Goal: Task Accomplishment & Management: Manage account settings

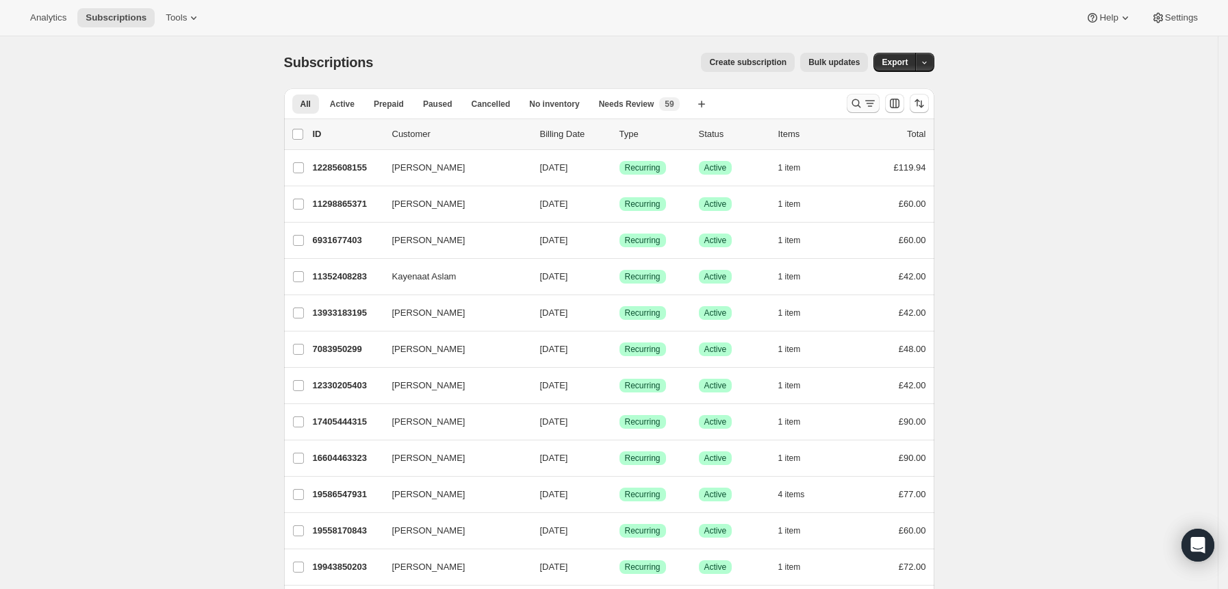
click at [853, 100] on icon "Search and filter results" at bounding box center [857, 104] width 14 height 14
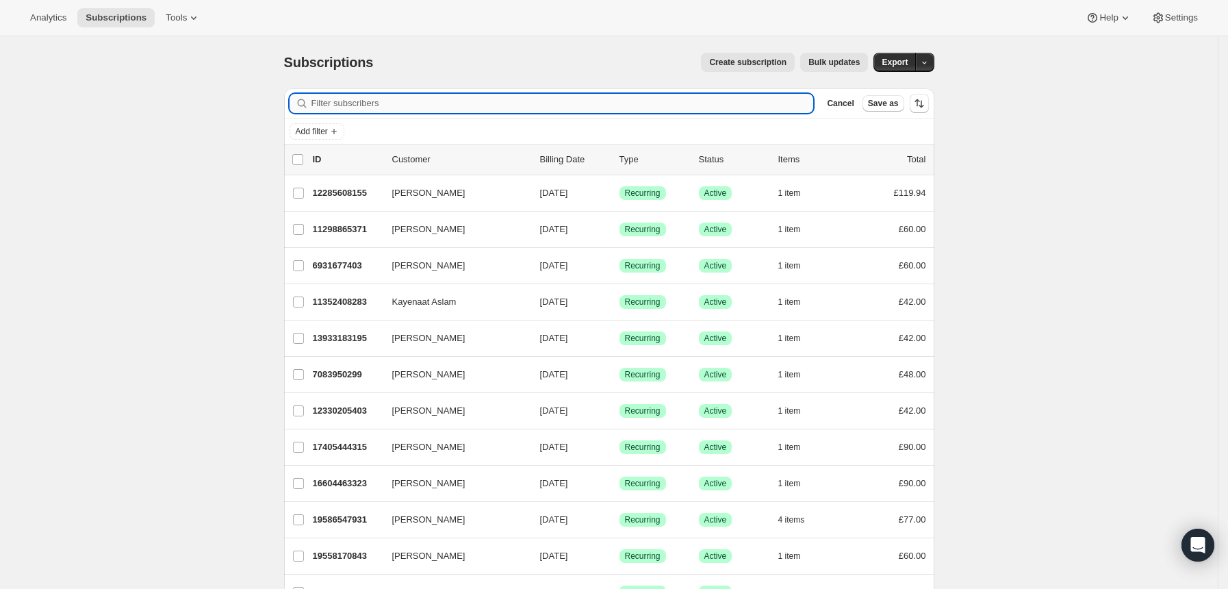
click at [750, 109] on input "Filter subscribers" at bounding box center [563, 103] width 503 height 19
paste input "[PERSON_NAME][EMAIL_ADDRESS][DOMAIN_NAME]"
type input "[PERSON_NAME][EMAIL_ADDRESS][DOMAIN_NAME]"
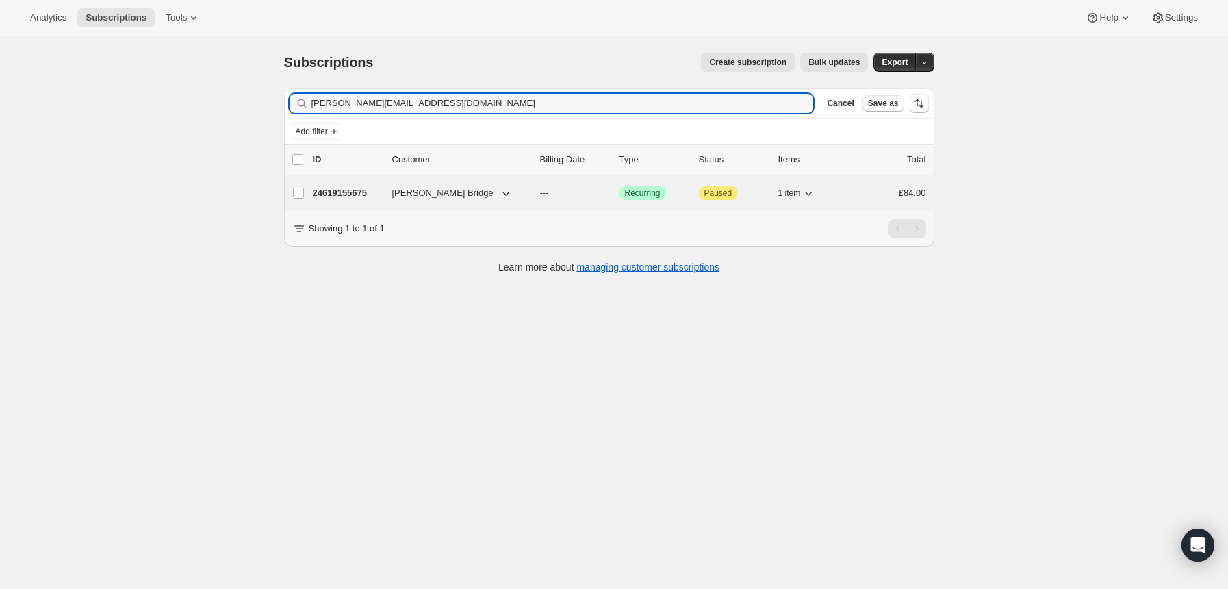
click at [685, 192] on div "Success Recurring" at bounding box center [654, 193] width 68 height 14
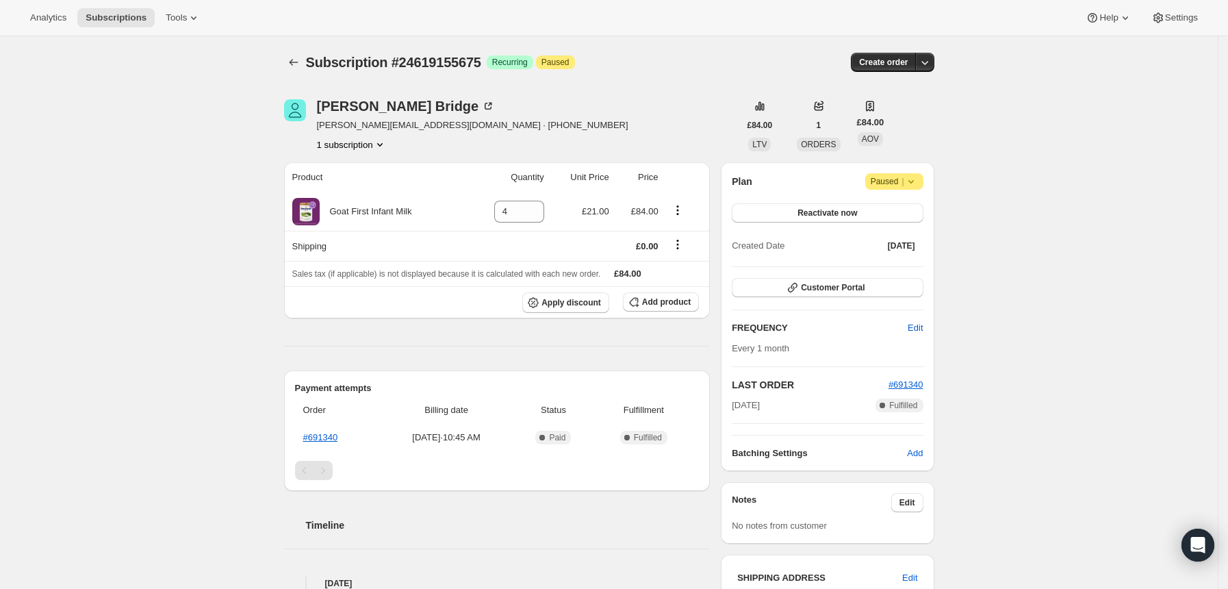
click at [912, 181] on icon at bounding box center [911, 182] width 14 height 14
click at [897, 210] on span "Cancel subscription" at bounding box center [900, 208] width 77 height 10
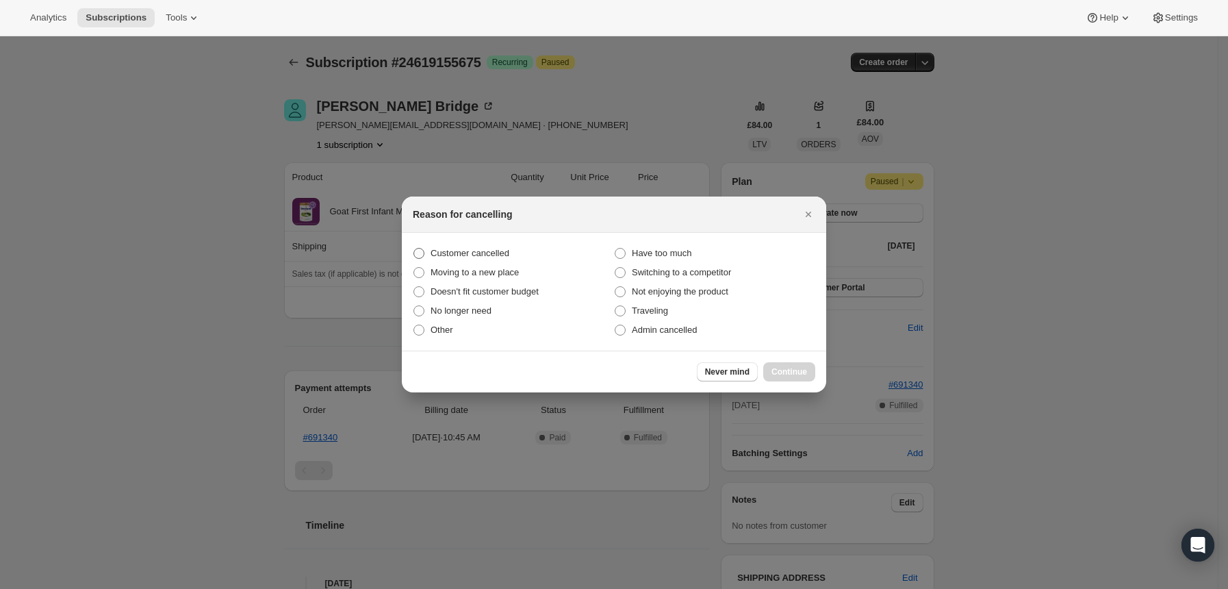
click at [490, 257] on span "Customer cancelled" at bounding box center [470, 253] width 79 height 10
click at [414, 249] on input "Customer cancelled" at bounding box center [414, 248] width 1 height 1
radio input "true"
click at [800, 374] on span "Continue" at bounding box center [790, 371] width 36 height 11
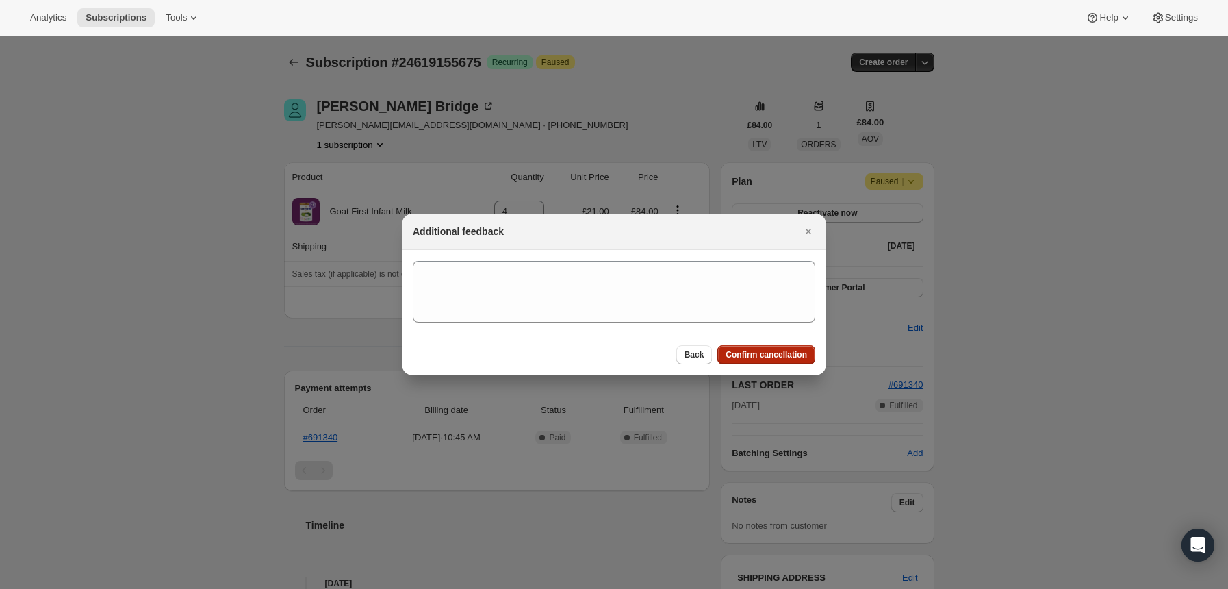
click at [773, 352] on span "Confirm cancellation" at bounding box center [766, 354] width 81 height 11
